Goal: Check status: Check status

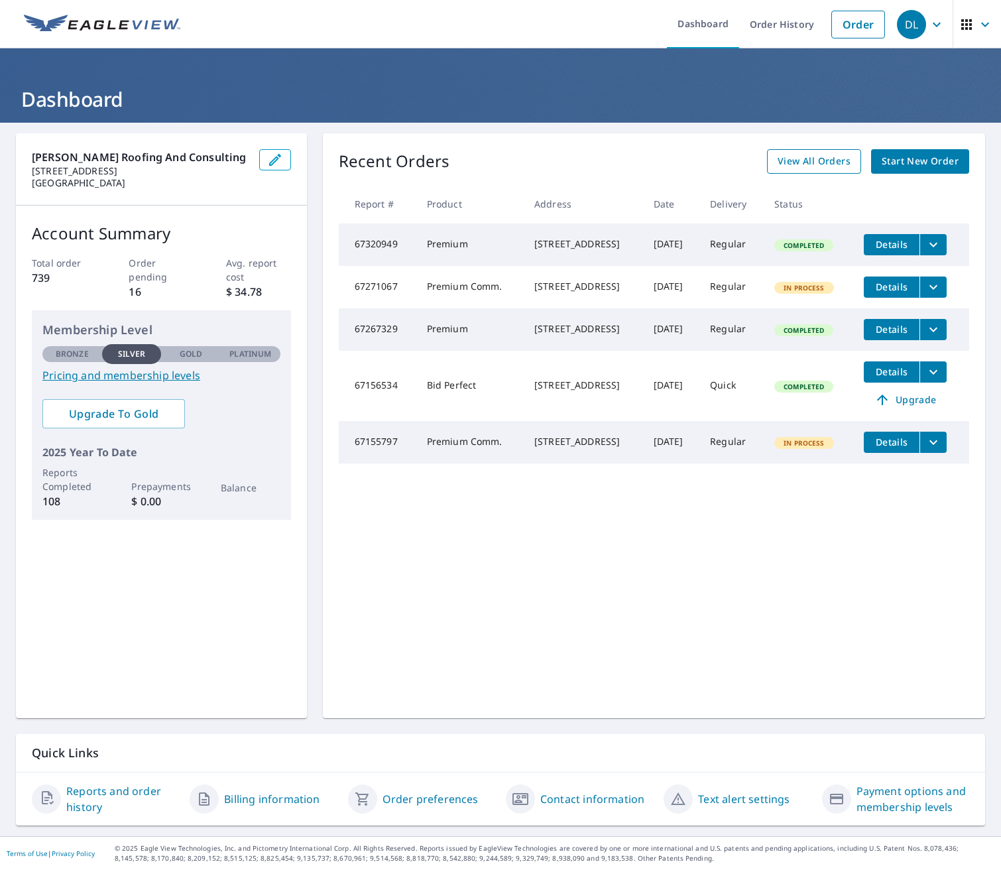
click at [782, 162] on span "View All Orders" at bounding box center [814, 161] width 73 height 17
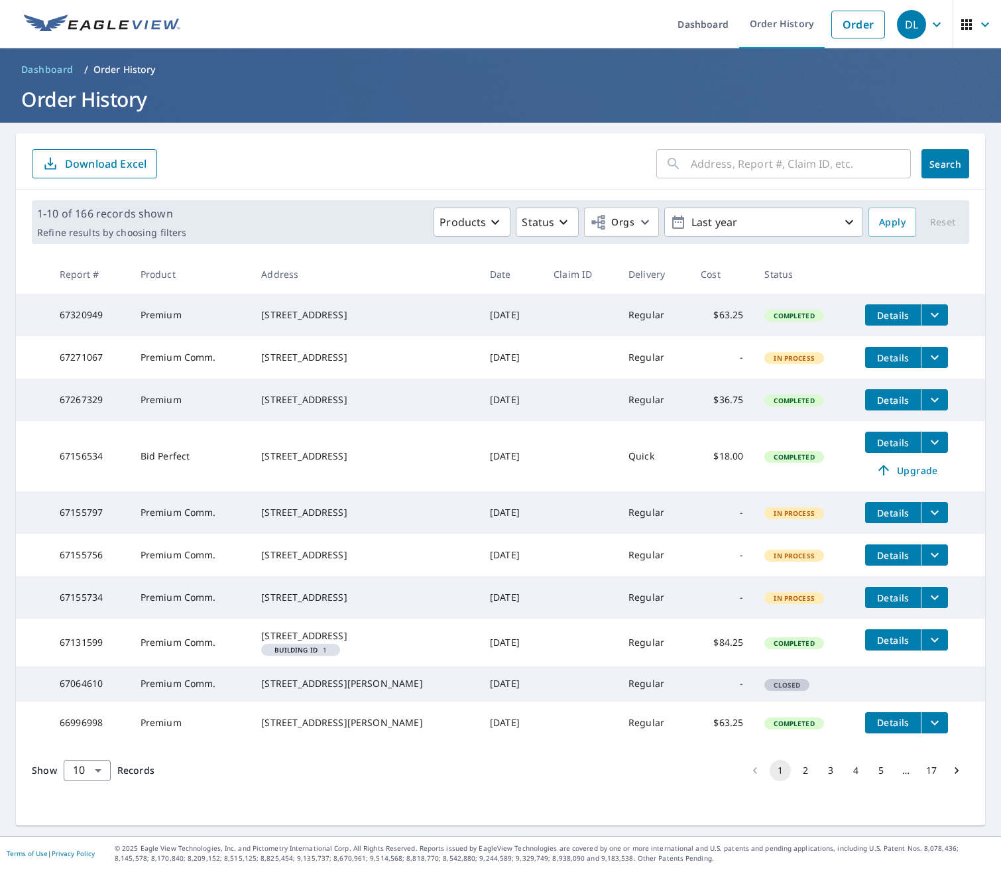
scroll to position [34, 0]
click at [356, 550] on div "4090 NW 88th Ave Fort Lauderdale, FL 33351" at bounding box center [364, 554] width 207 height 13
click at [880, 549] on span "Details" at bounding box center [893, 555] width 40 height 13
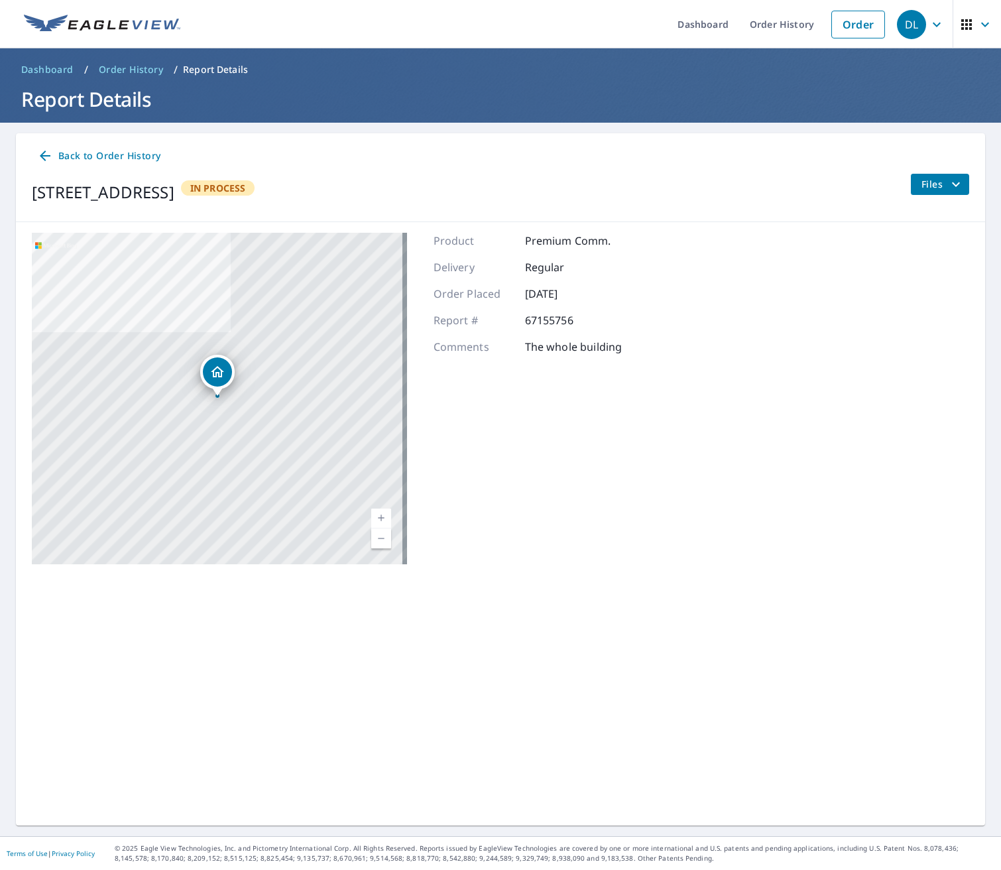
click at [11, 267] on main "Back to Order History 4090 NW 88th Ave Fort Lauderdale, FL 33351 In Process Fil…" at bounding box center [500, 479] width 1001 height 713
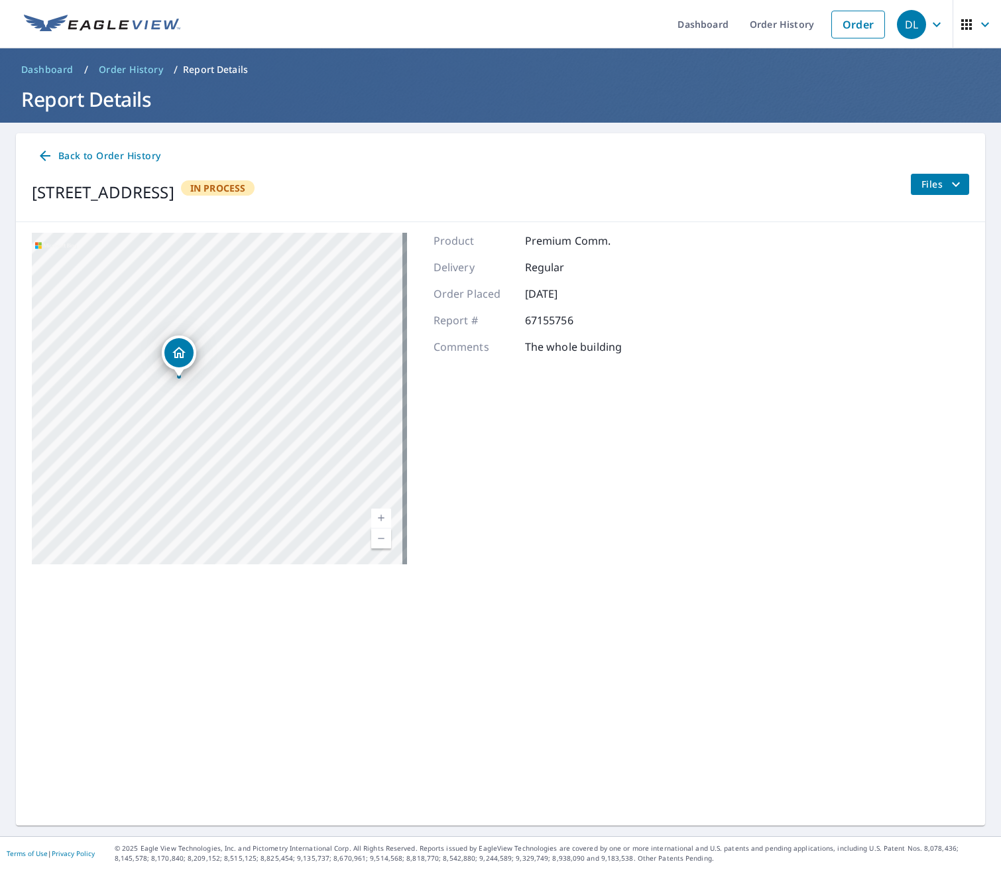
click at [114, 349] on div "4090 NW 88th Ave Fort Lauderdale, FL 33351" at bounding box center [219, 398] width 375 height 331
click at [121, 154] on span "Back to Order History" at bounding box center [98, 156] width 123 height 17
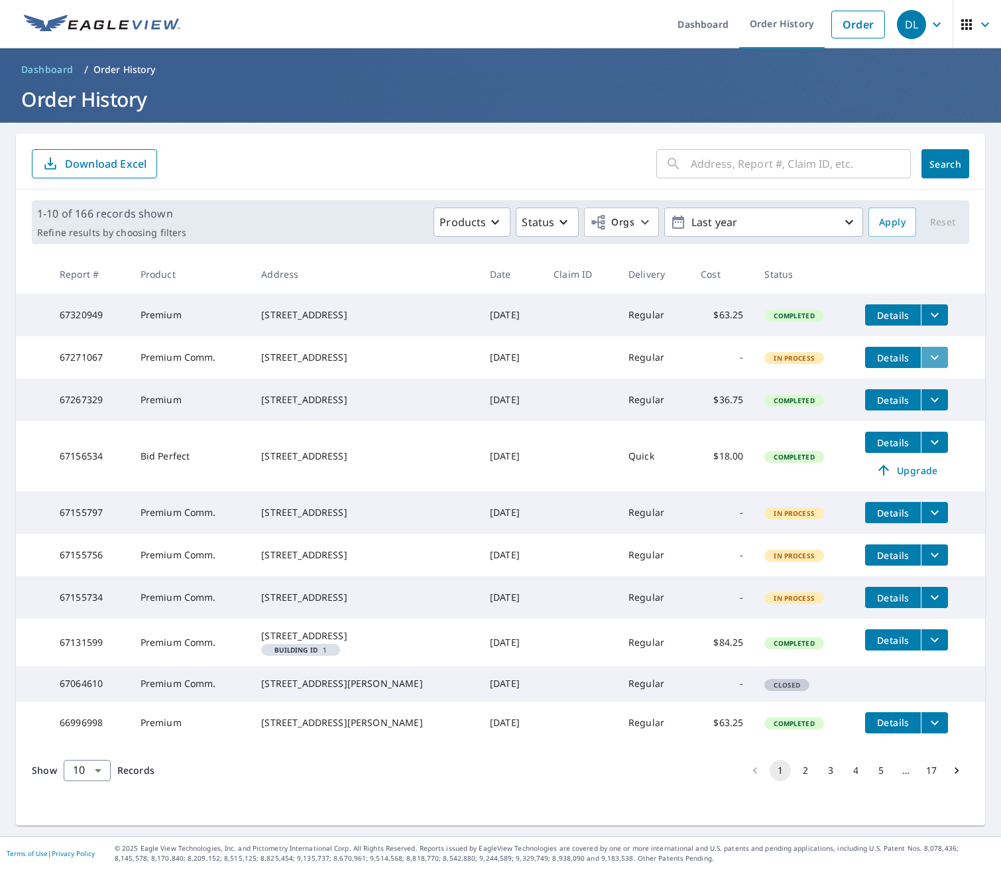
click at [927, 361] on icon "filesDropdownBtn-67271067" at bounding box center [935, 357] width 16 height 16
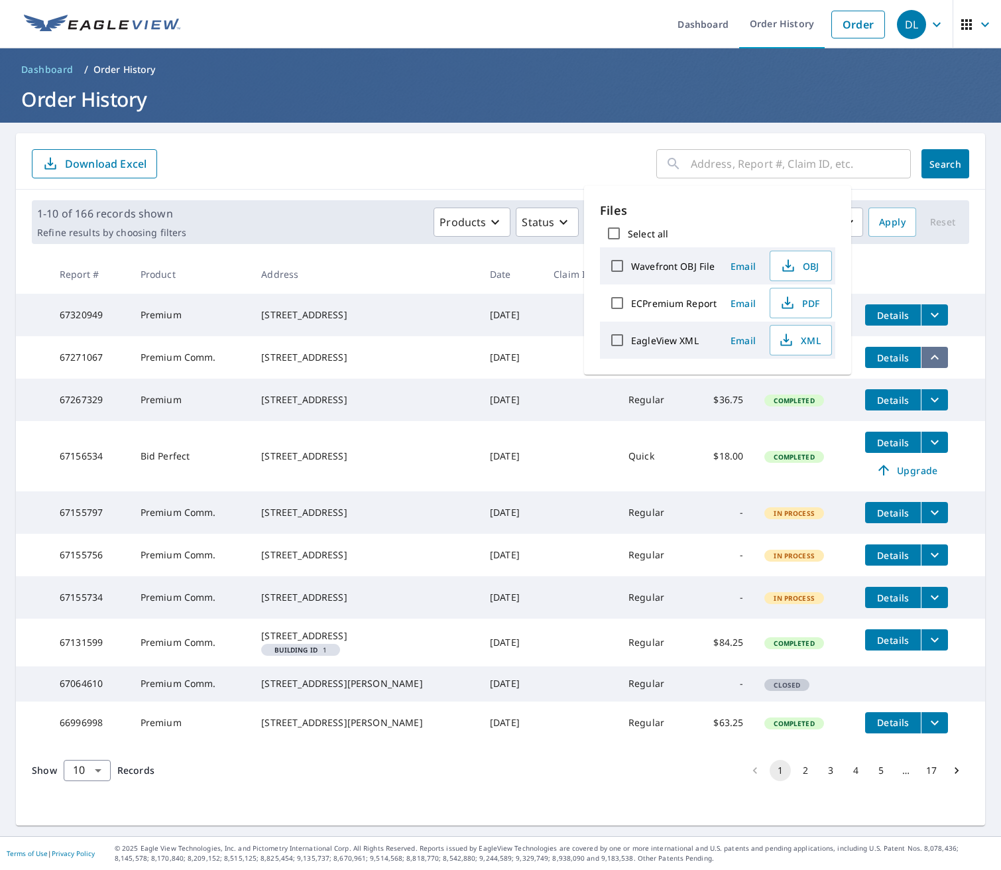
click at [927, 361] on icon "filesDropdownBtn-67271067" at bounding box center [935, 357] width 16 height 16
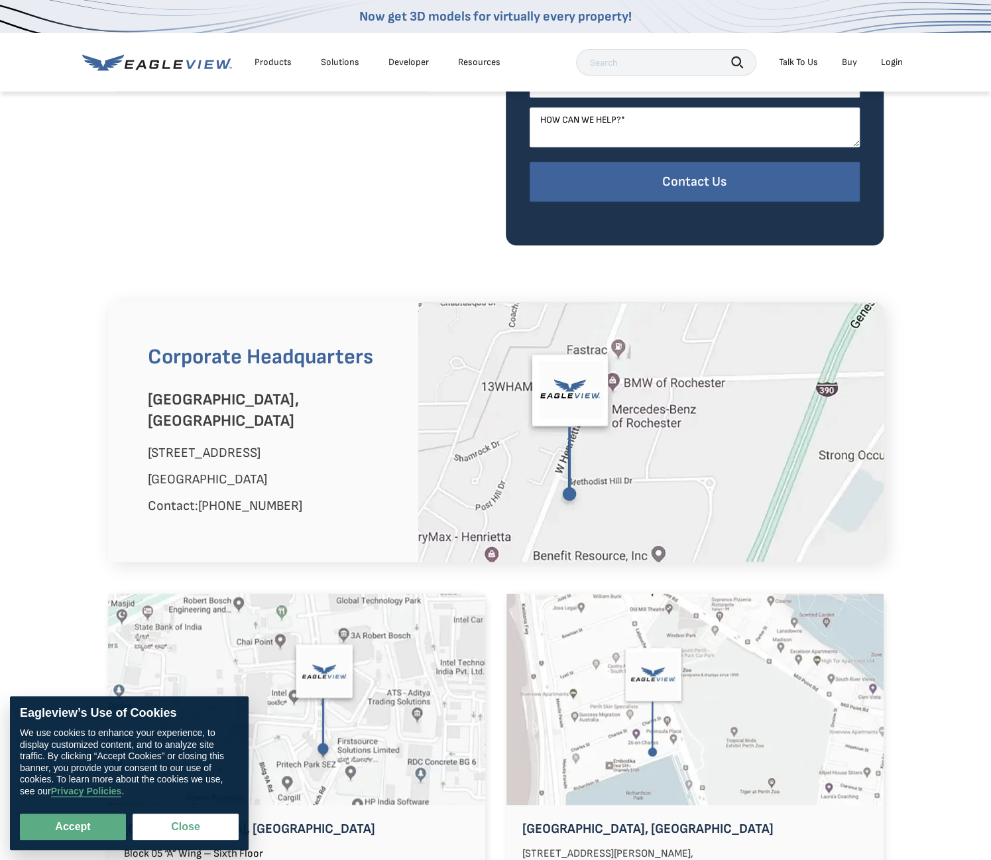
scroll to position [773, 0]
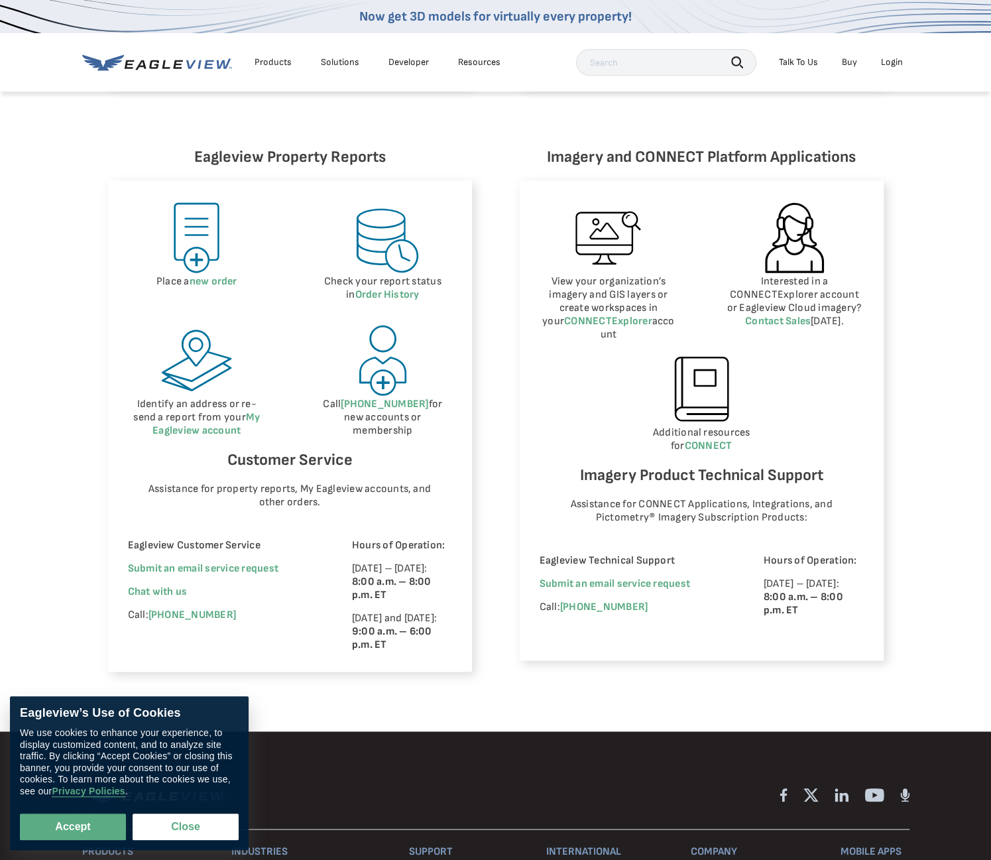
scroll to position [618, 0]
